Goal: Information Seeking & Learning: Learn about a topic

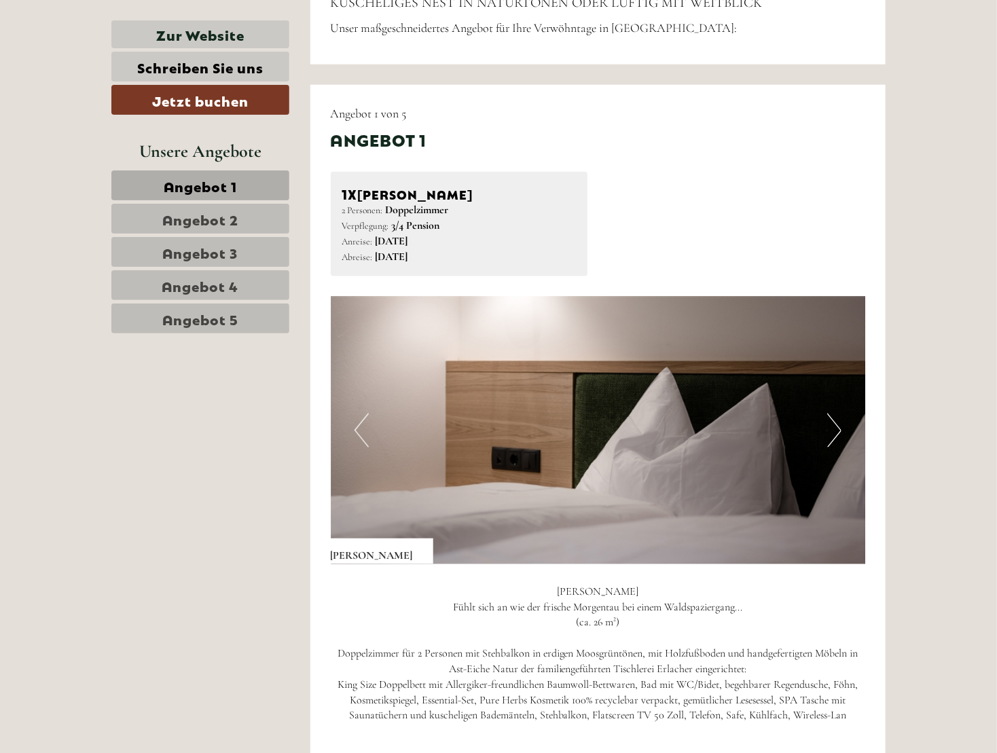
click at [277, 289] on link "Angebot 4" at bounding box center [200, 285] width 178 height 30
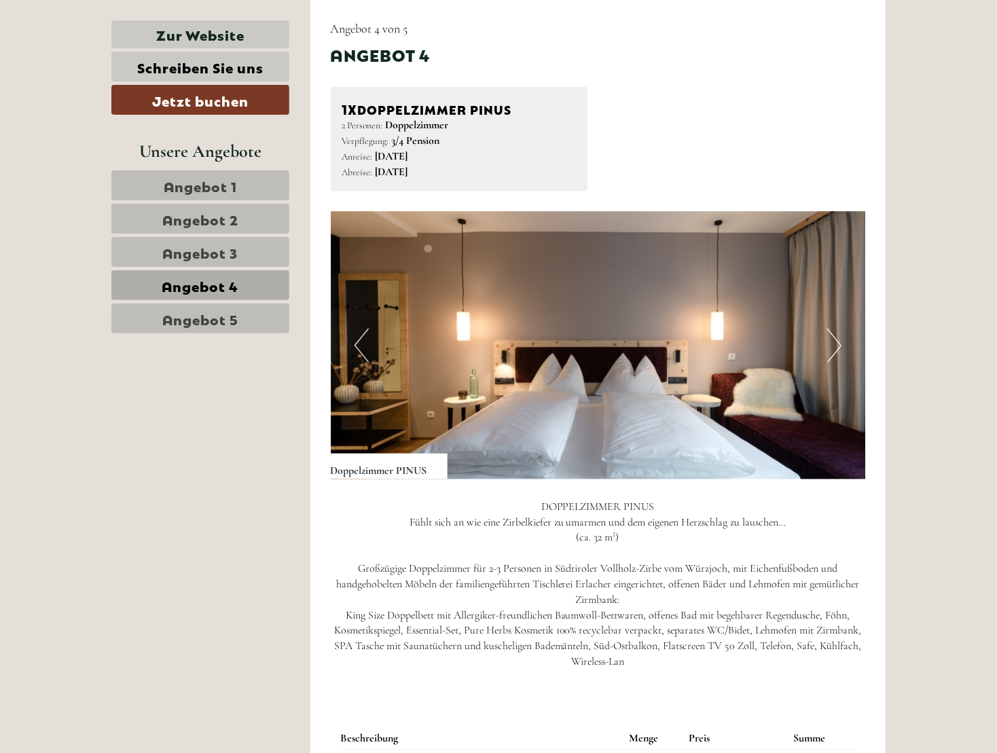
click at [262, 316] on link "Angebot 5" at bounding box center [200, 319] width 178 height 30
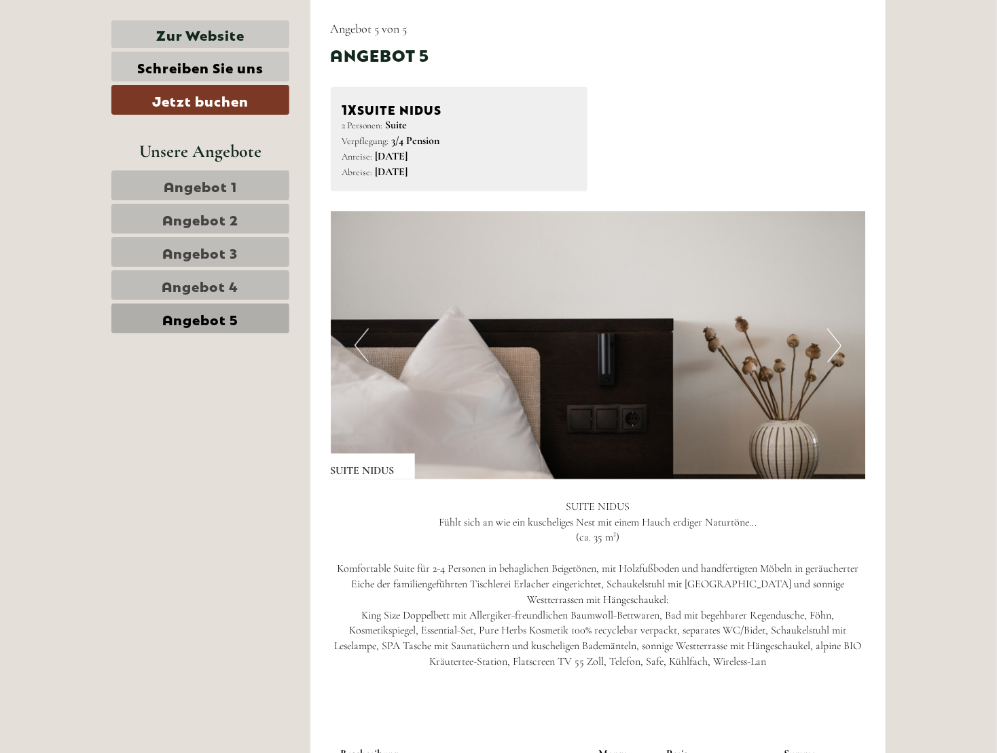
click at [168, 216] on span "Angebot 2" at bounding box center [200, 218] width 76 height 19
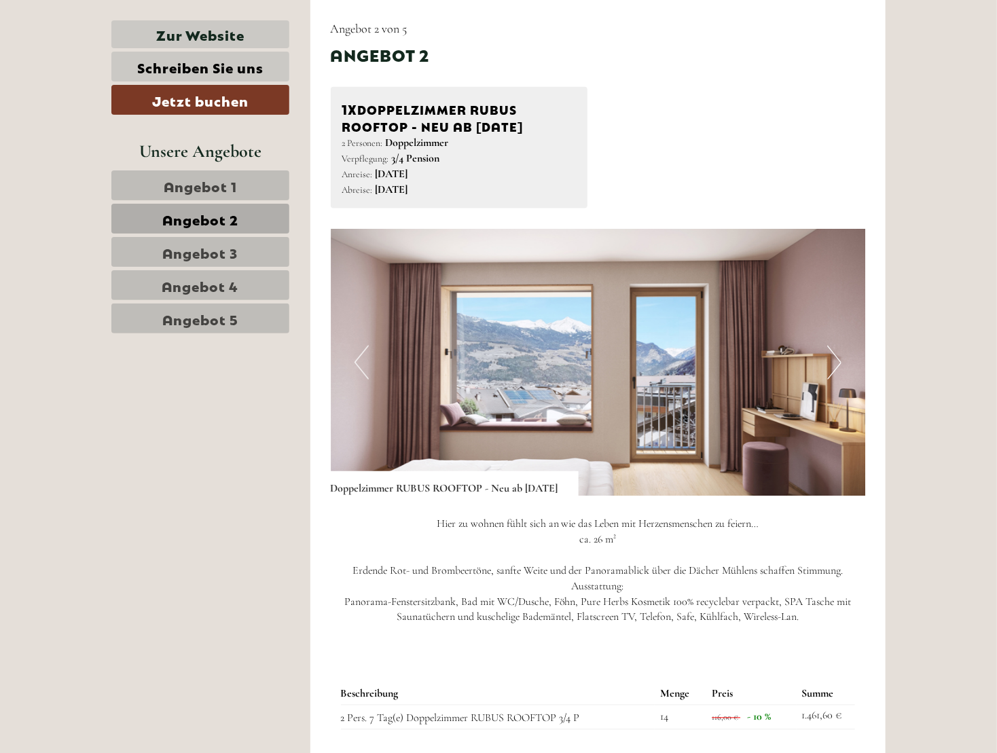
click at [185, 200] on nav "Angebot 1 Angebot 2 Angebot 3 Angebot 4 Angebot 5" at bounding box center [202, 252] width 182 height 163
click at [187, 193] on span "Angebot 1" at bounding box center [200, 185] width 73 height 19
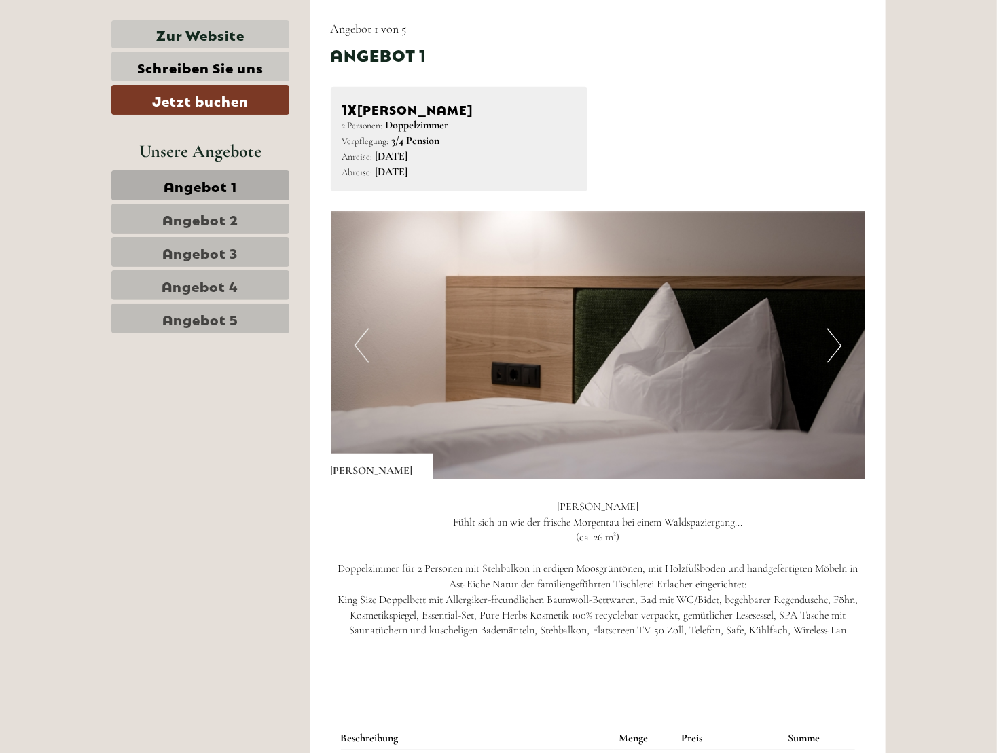
click at [216, 249] on span "Angebot 3" at bounding box center [200, 252] width 75 height 19
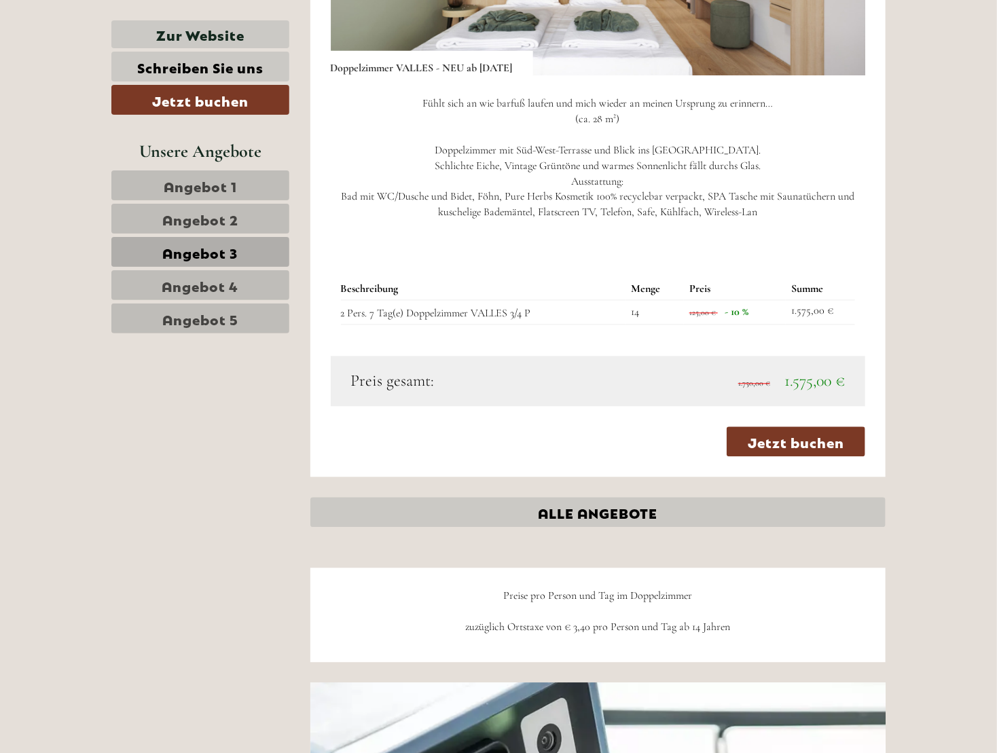
scroll to position [990, 0]
